Goal: Task Accomplishment & Management: Use online tool/utility

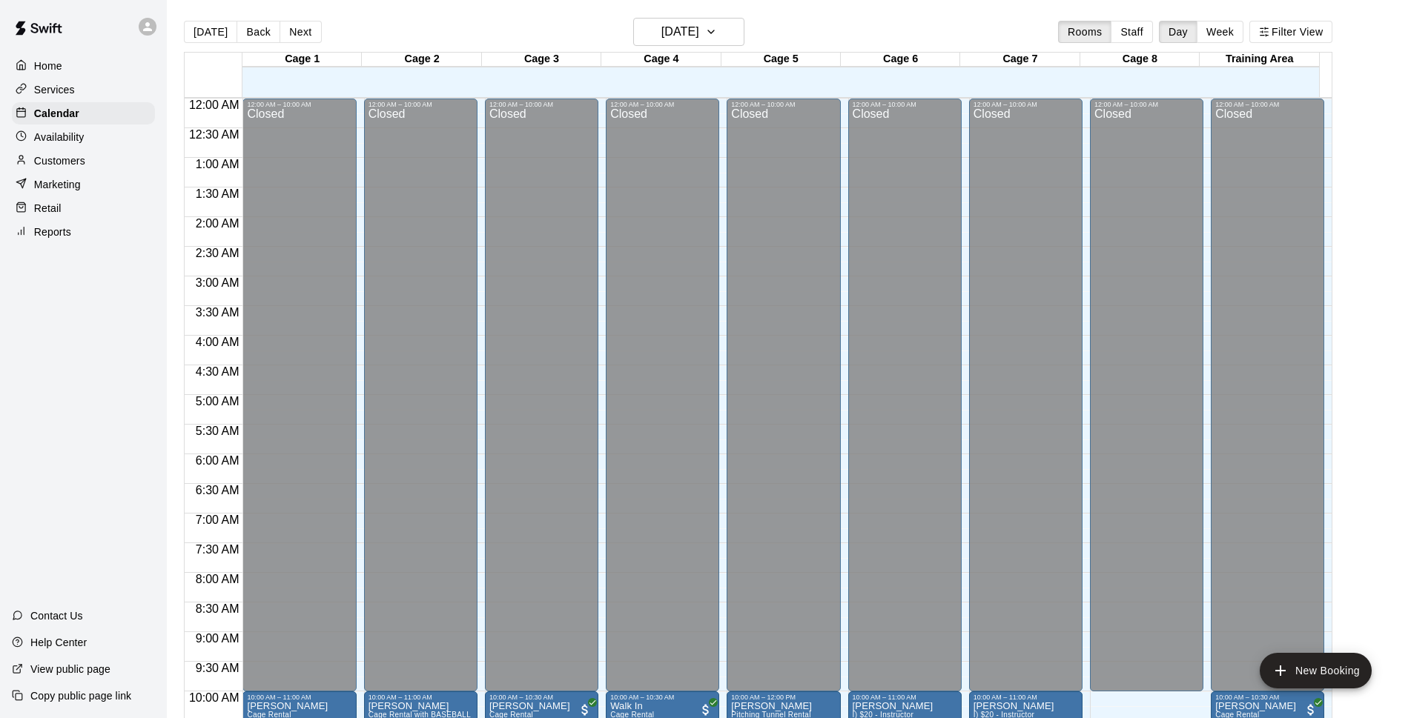
scroll to position [551, 0]
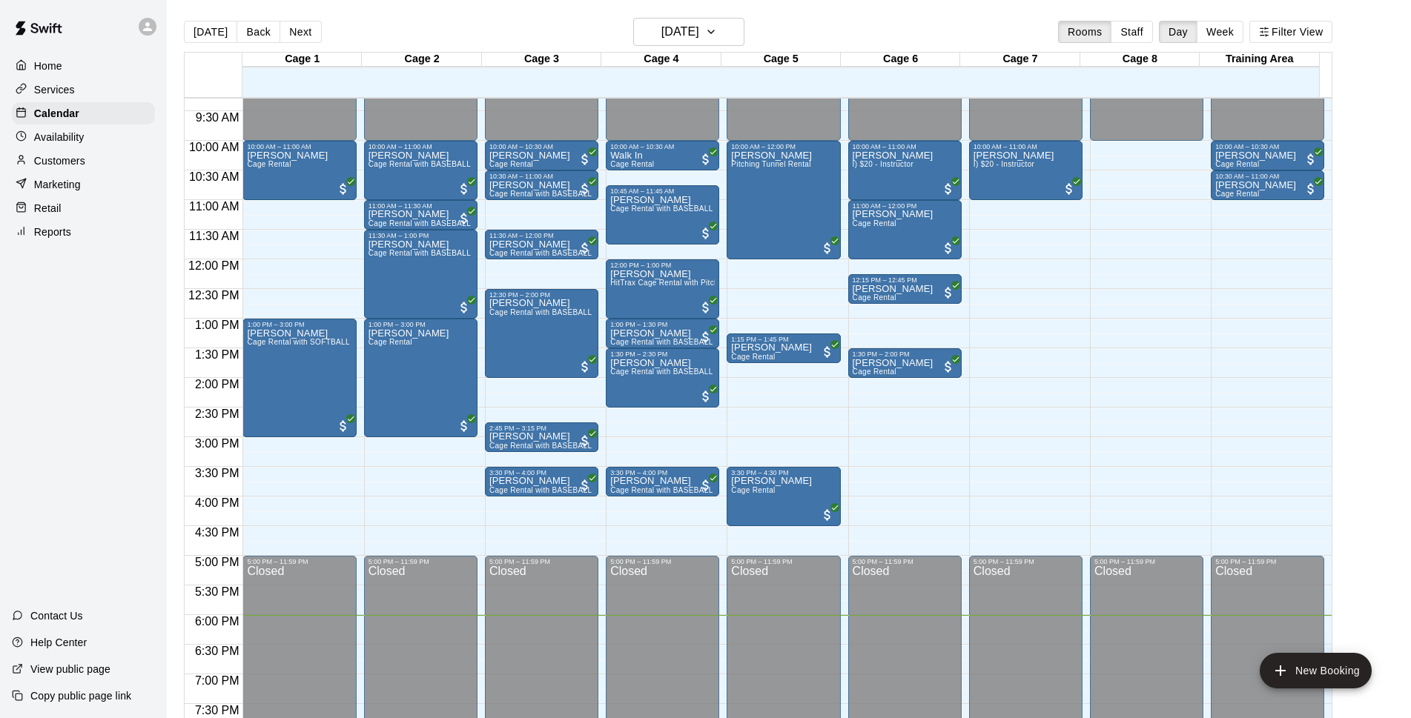
click at [861, 718] on html "Home Services Calendar Availability Customers Marketing Retail Reports Contact …" at bounding box center [705, 371] width 1411 height 742
click at [699, 27] on h6 "[DATE]" at bounding box center [680, 32] width 38 height 21
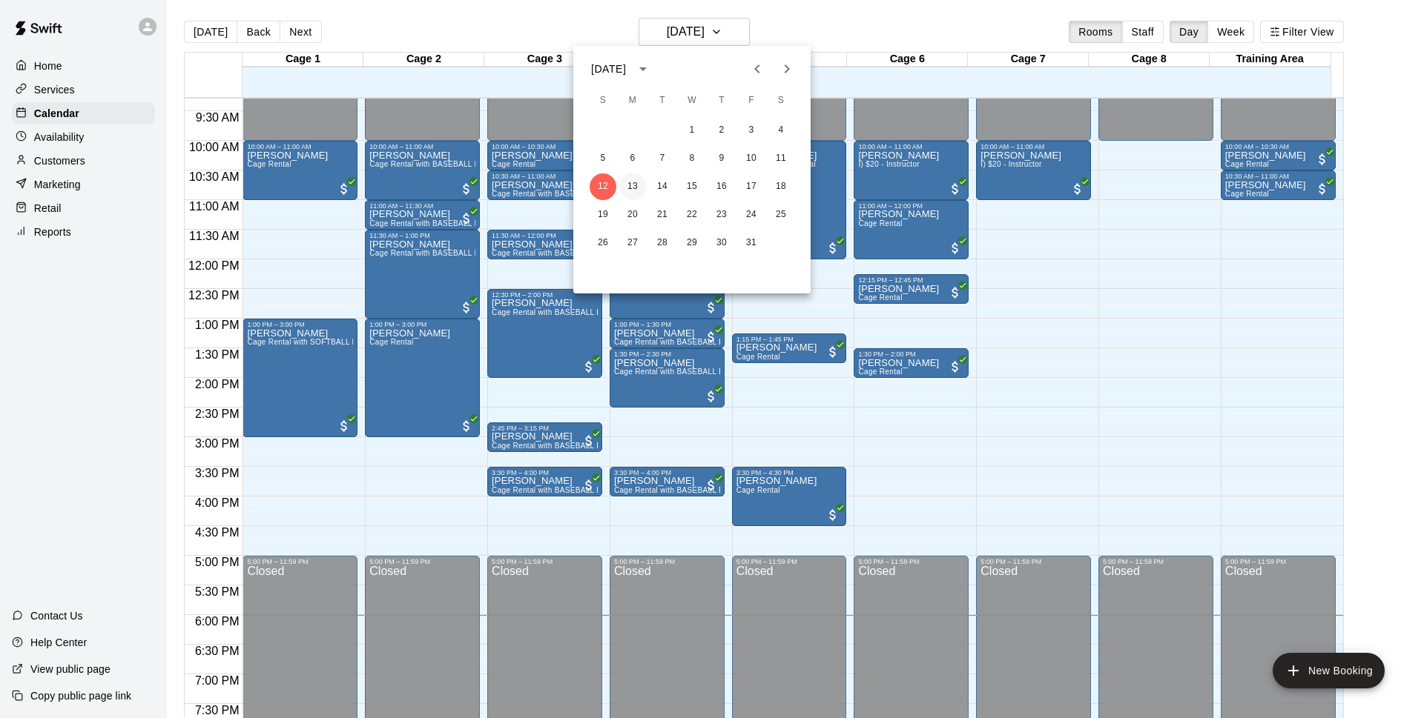
click at [629, 186] on button "13" at bounding box center [632, 187] width 27 height 27
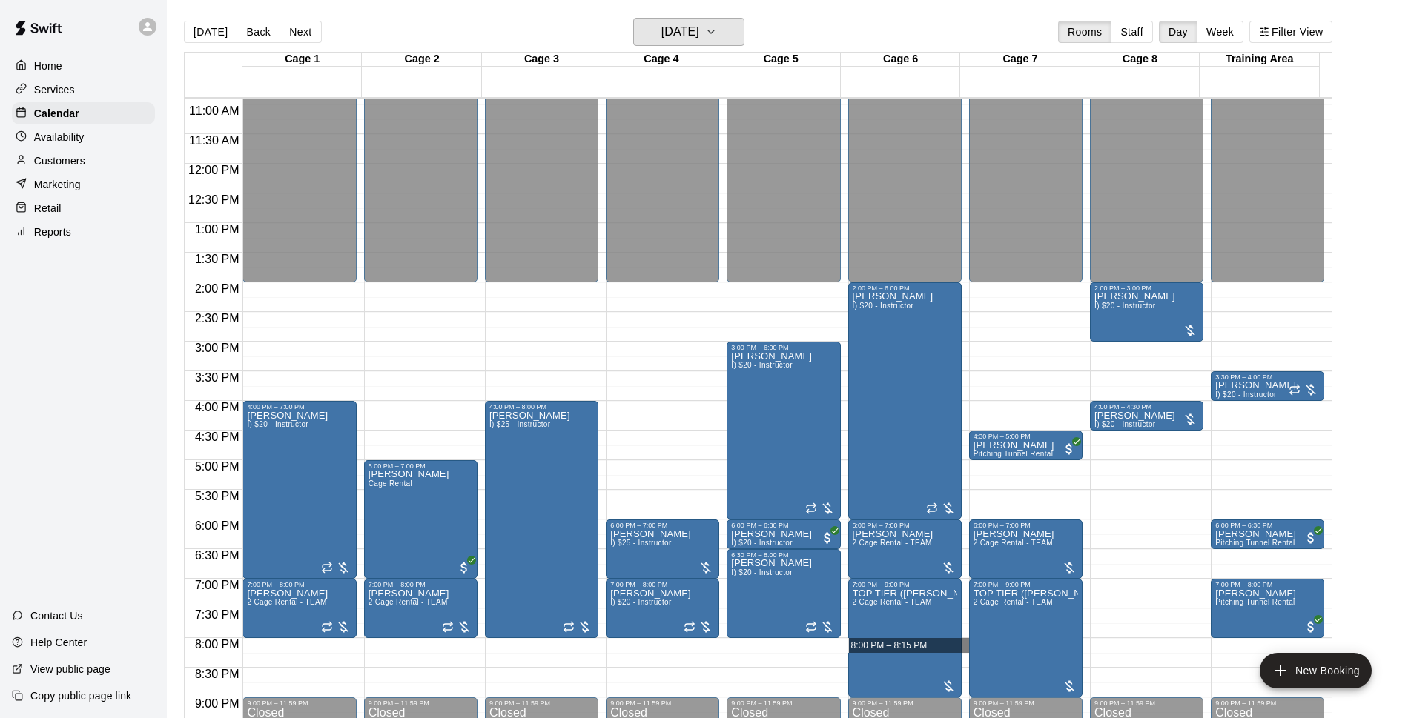
scroll to position [741, 0]
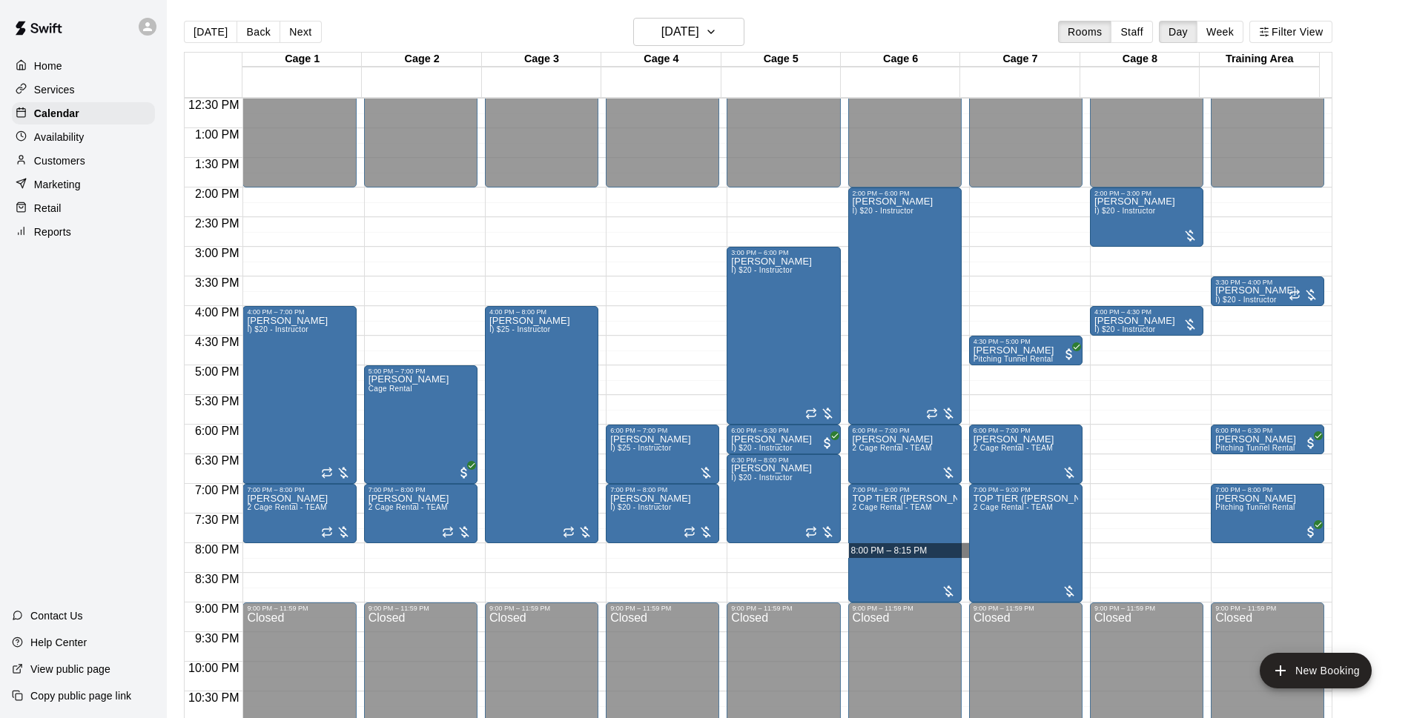
click at [1362, 451] on main "[DATE] Back [DATE][DATE] Rooms Staff Day Week Filter View Cage 1 13 Mon Cage 2 …" at bounding box center [789, 377] width 1232 height 718
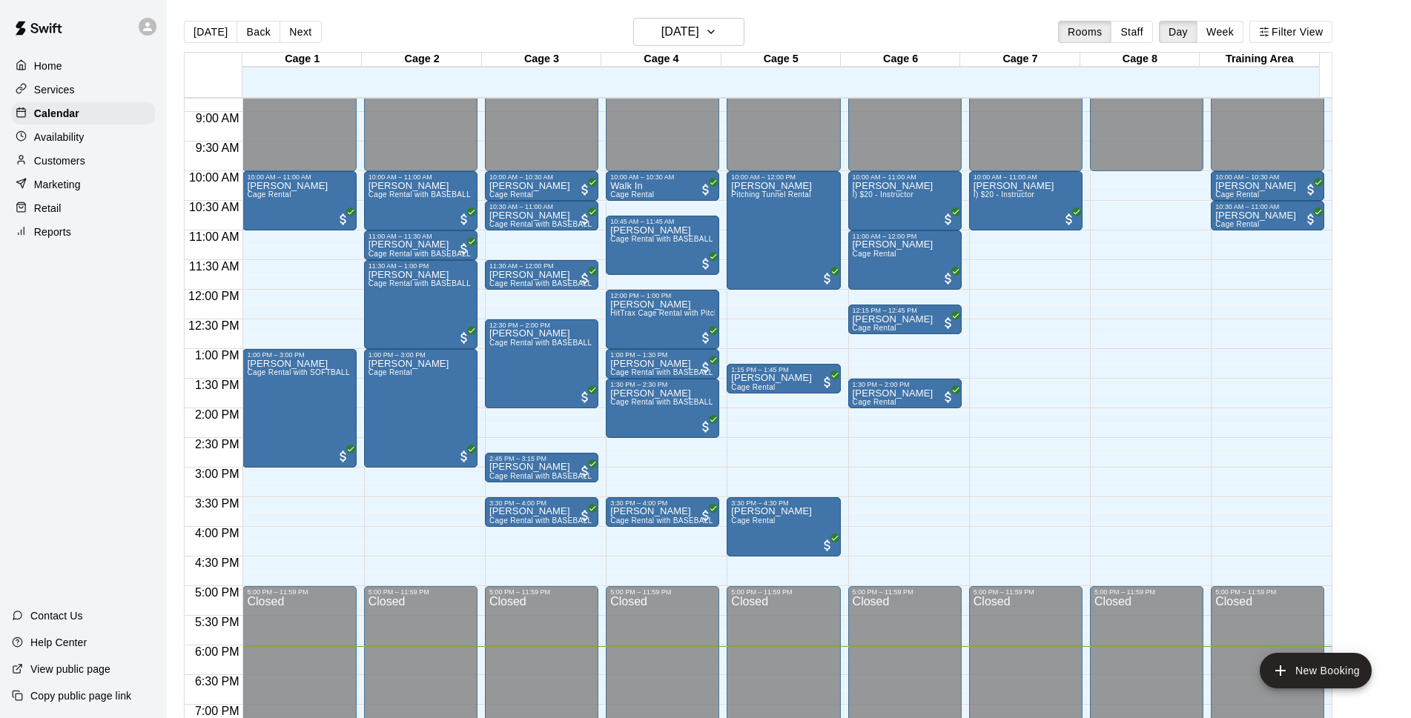
scroll to position [360, 0]
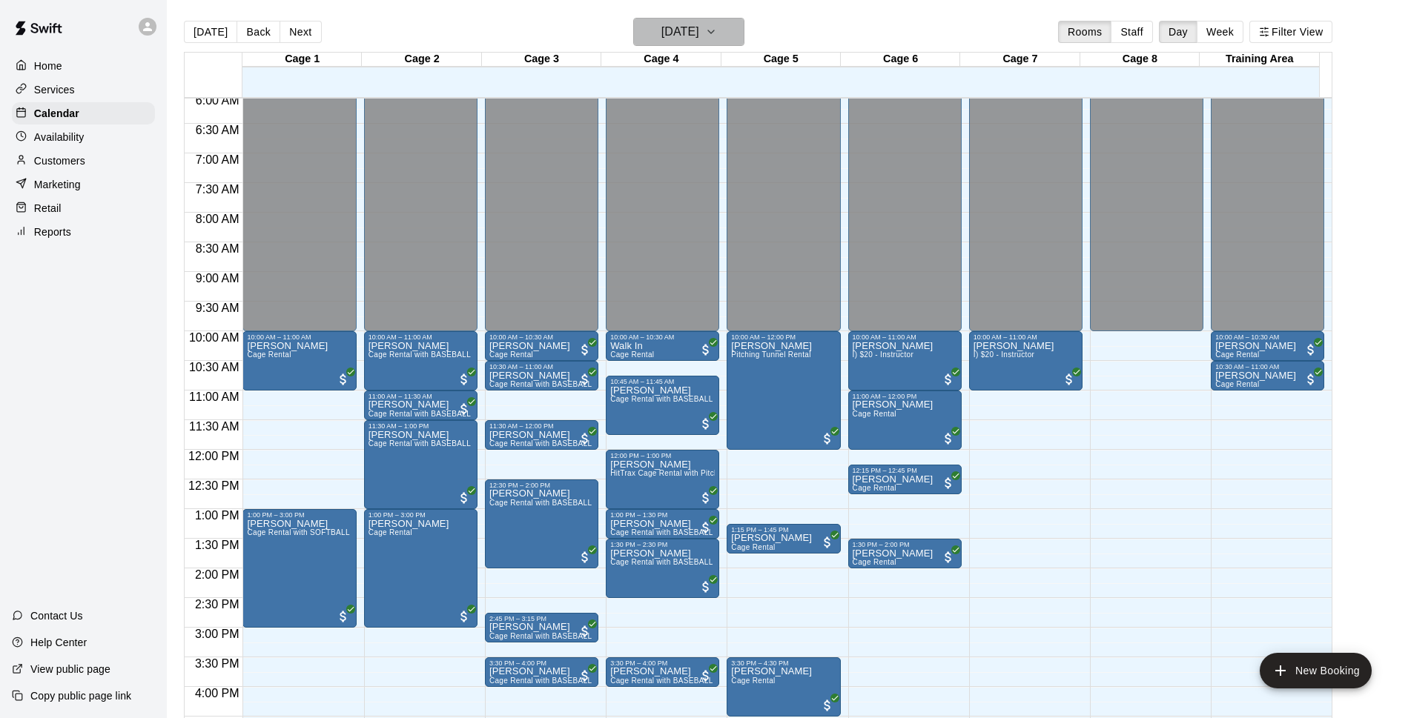
click at [699, 27] on h6 "[DATE]" at bounding box center [680, 32] width 38 height 21
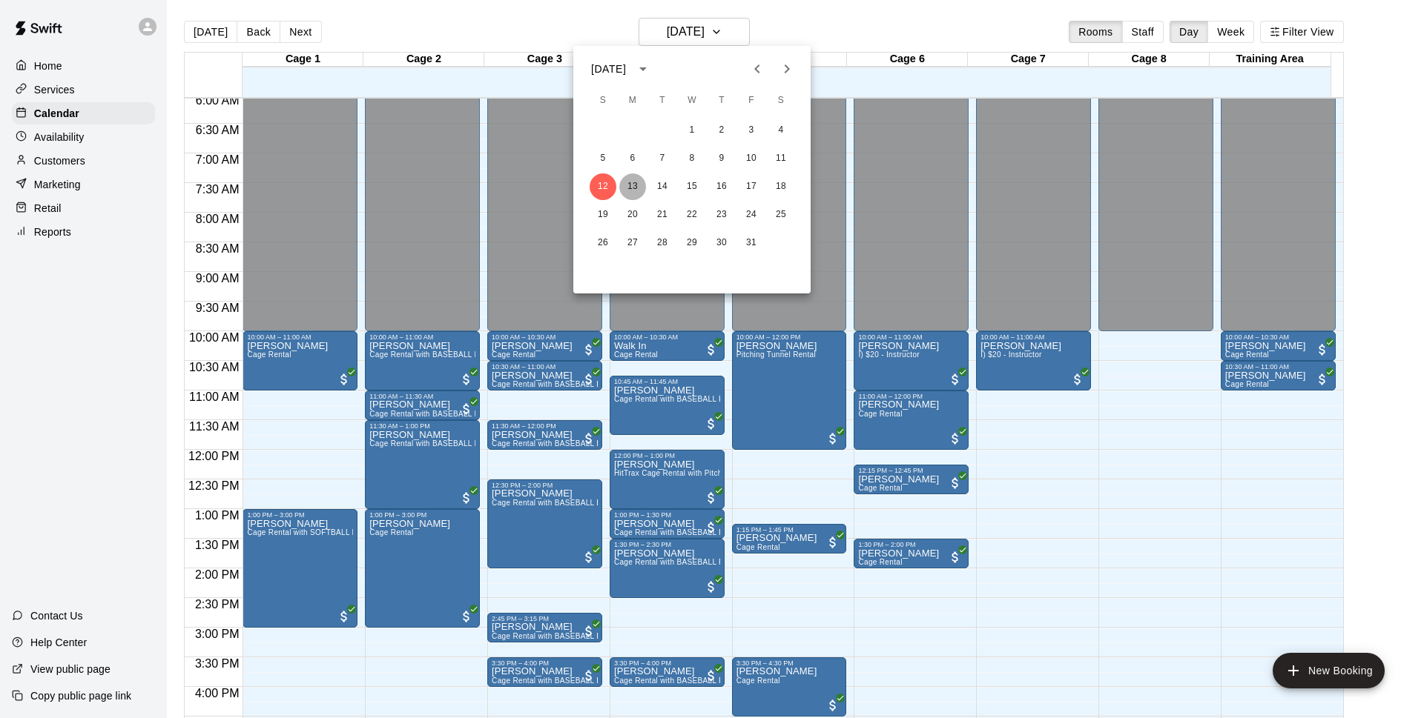
click at [633, 183] on button "13" at bounding box center [632, 187] width 27 height 27
